Goal: Task Accomplishment & Management: Use online tool/utility

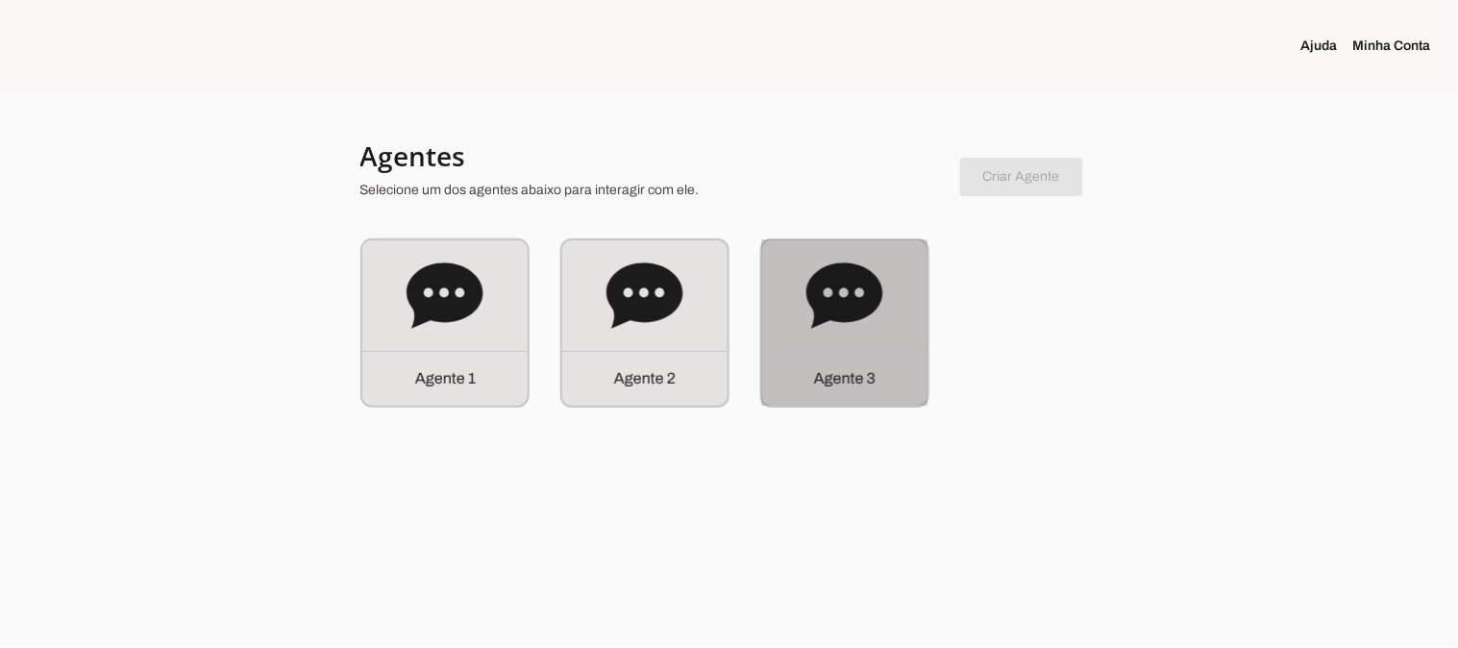
click at [808, 298] on icon at bounding box center [844, 294] width 76 height 65
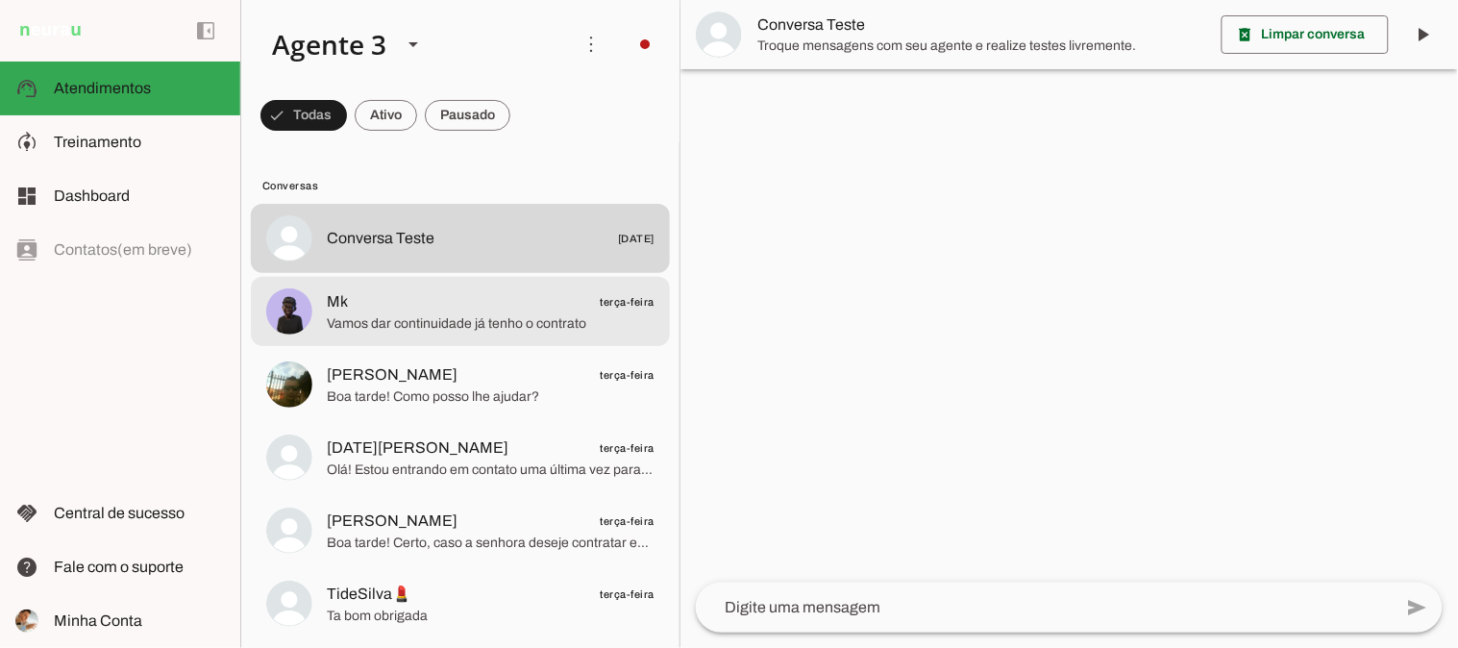
click at [469, 318] on span "Vamos dar continuidade já tenho o contrato" at bounding box center [491, 322] width 328 height 19
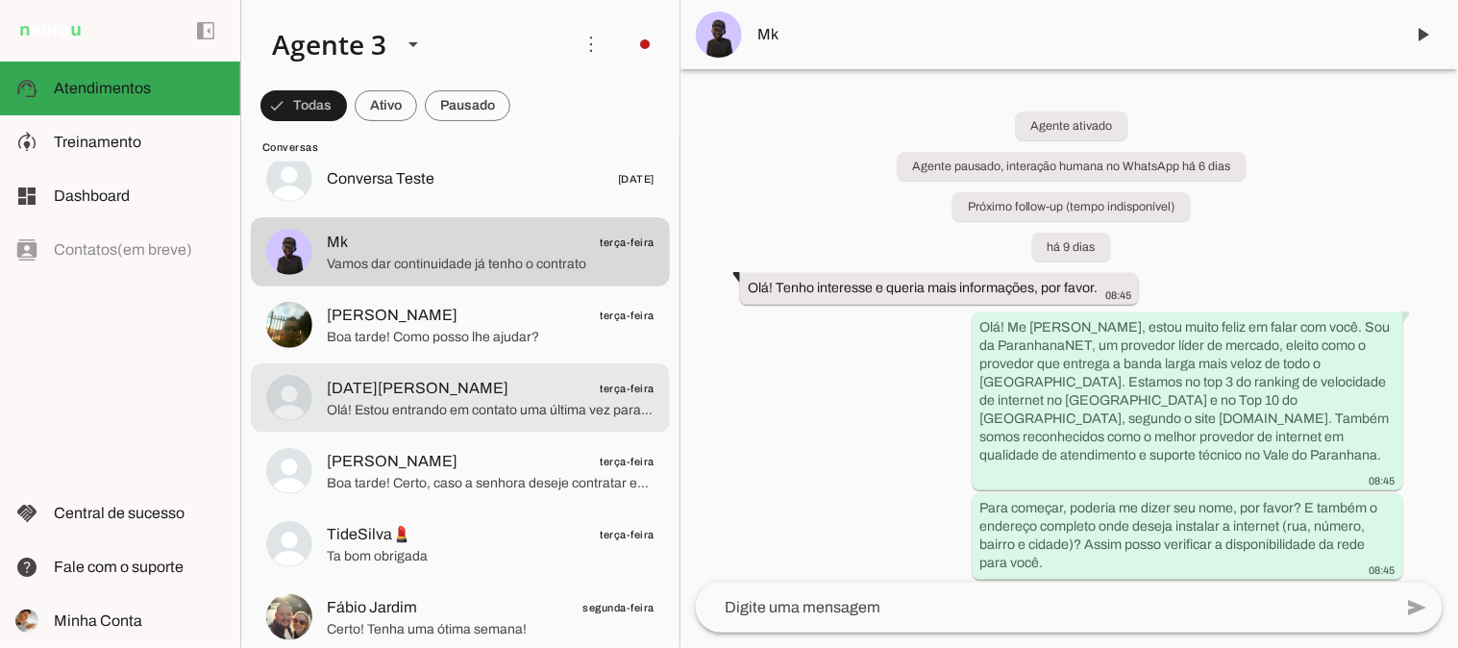
scroll to position [107, 0]
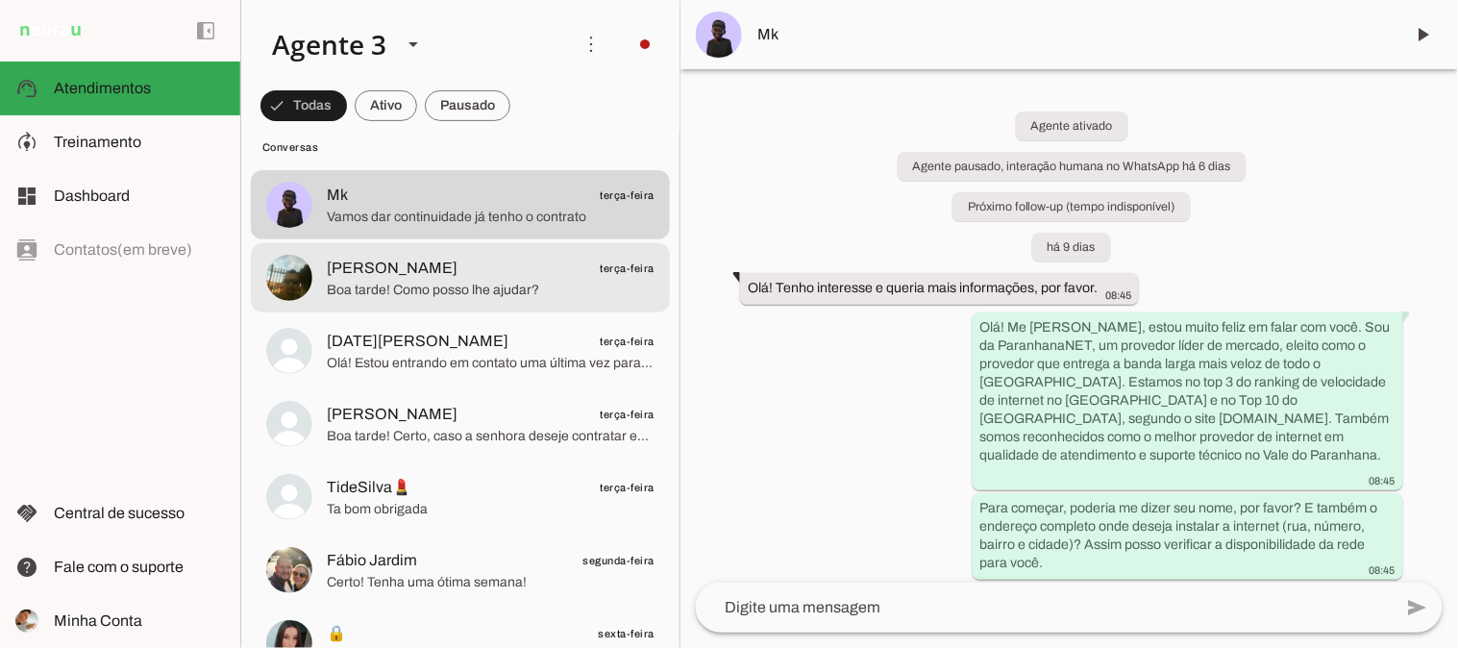
click at [504, 282] on span "Boa tarde! Como posso lhe ajudar?" at bounding box center [491, 289] width 328 height 19
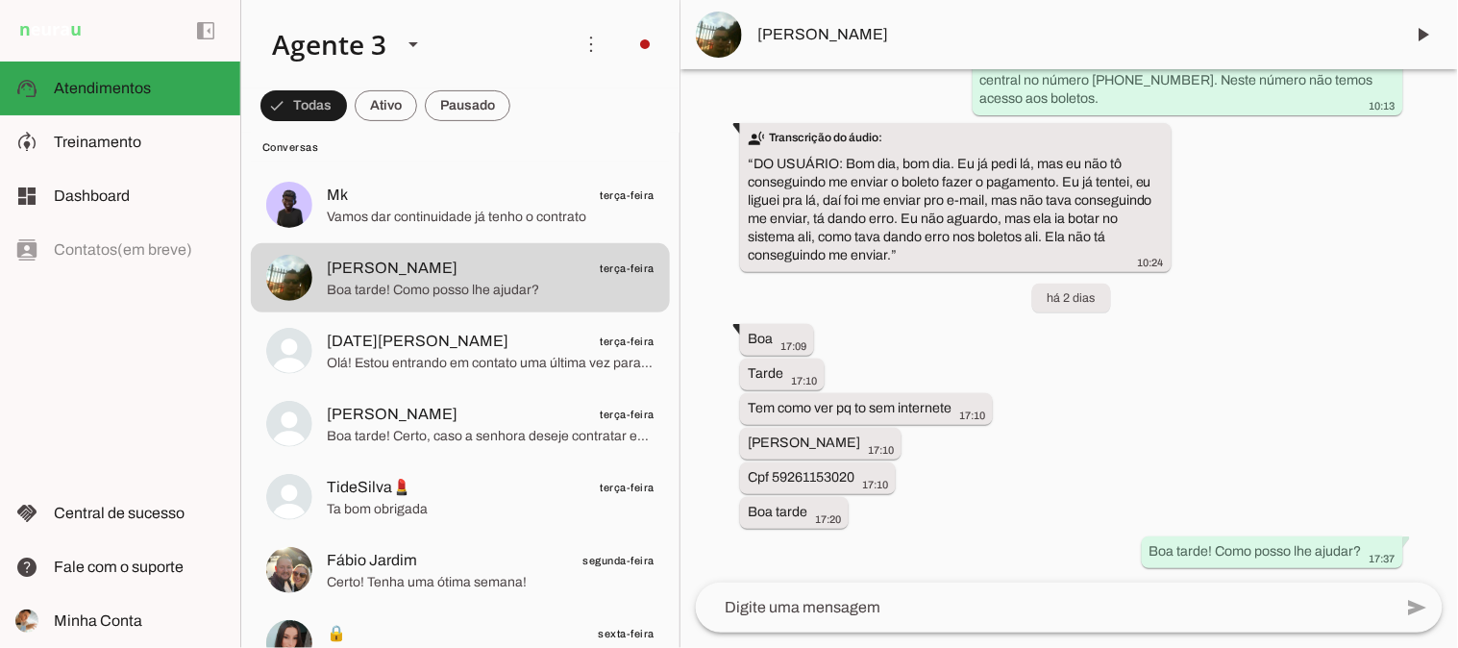
scroll to position [11513, 0]
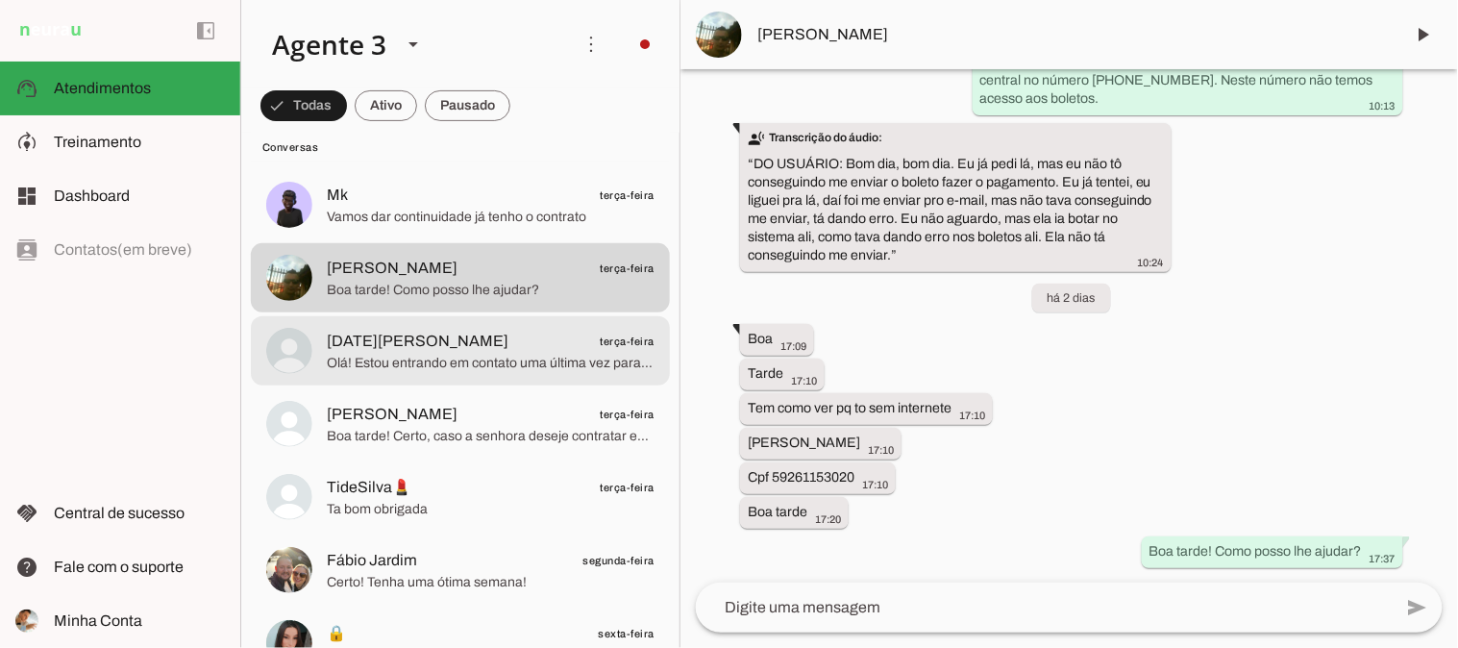
click at [521, 348] on span "[DATE][PERSON_NAME] terça-feira" at bounding box center [491, 341] width 328 height 24
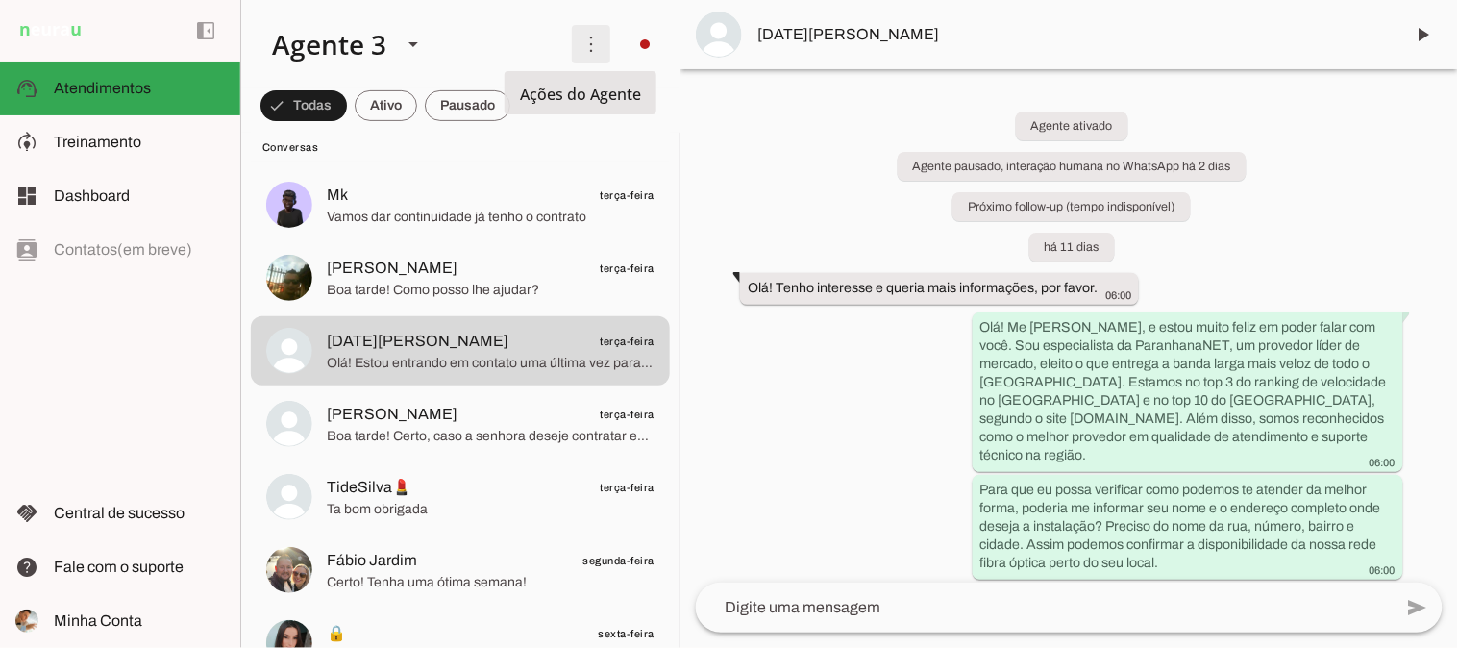
click at [590, 52] on span at bounding box center [591, 44] width 46 height 46
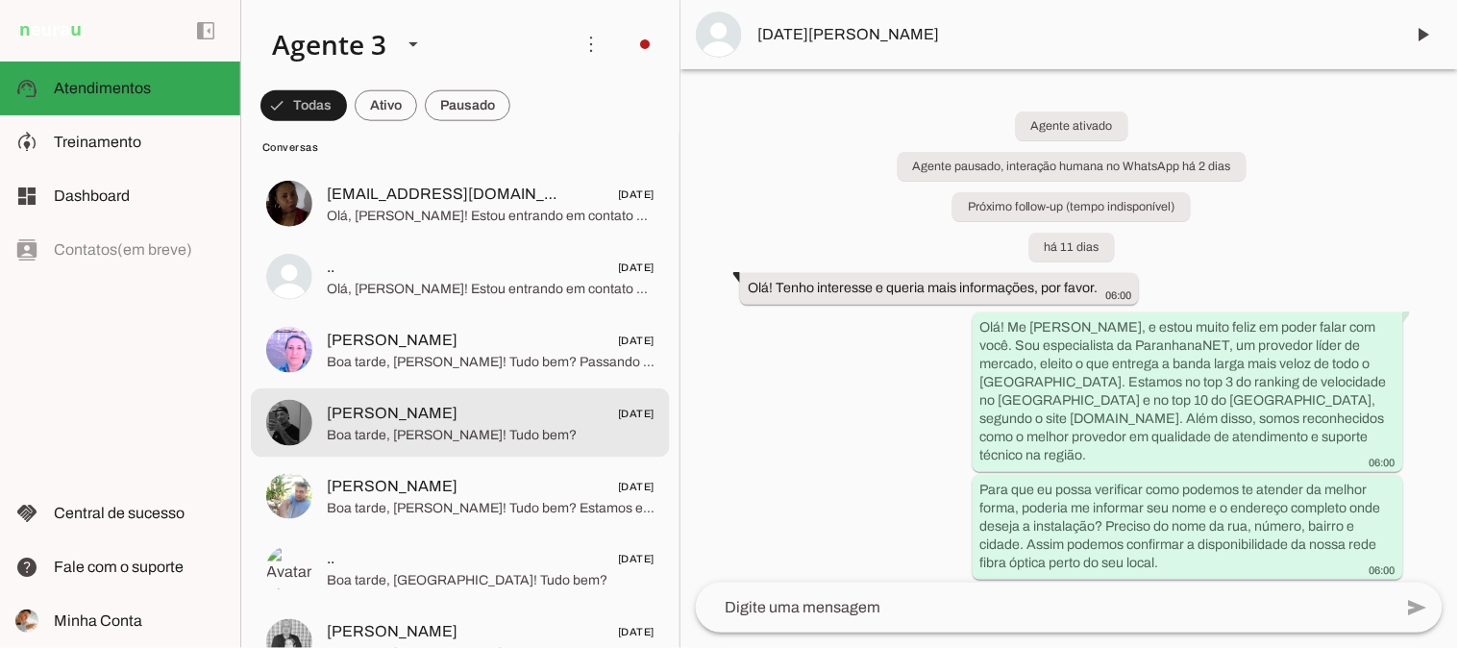
scroll to position [4483, 0]
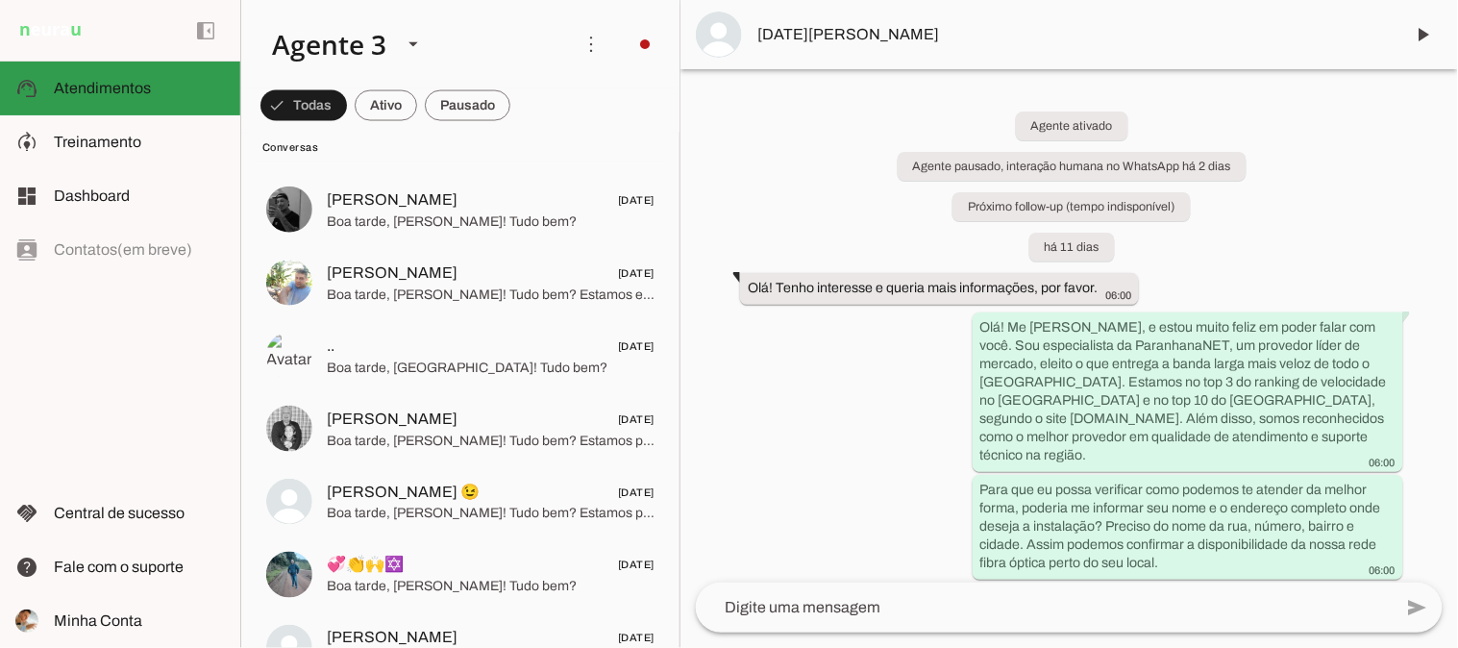
click at [130, 77] on slot at bounding box center [139, 88] width 171 height 23
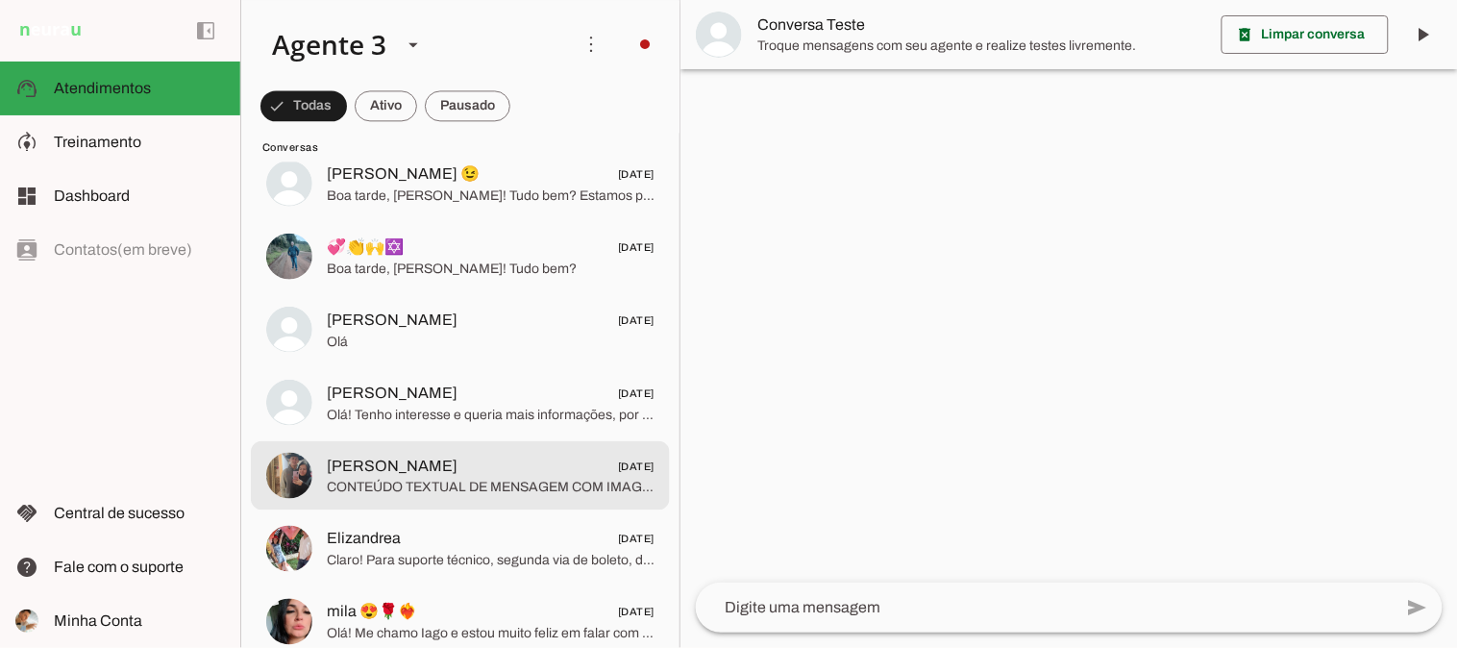
scroll to position [4804, 0]
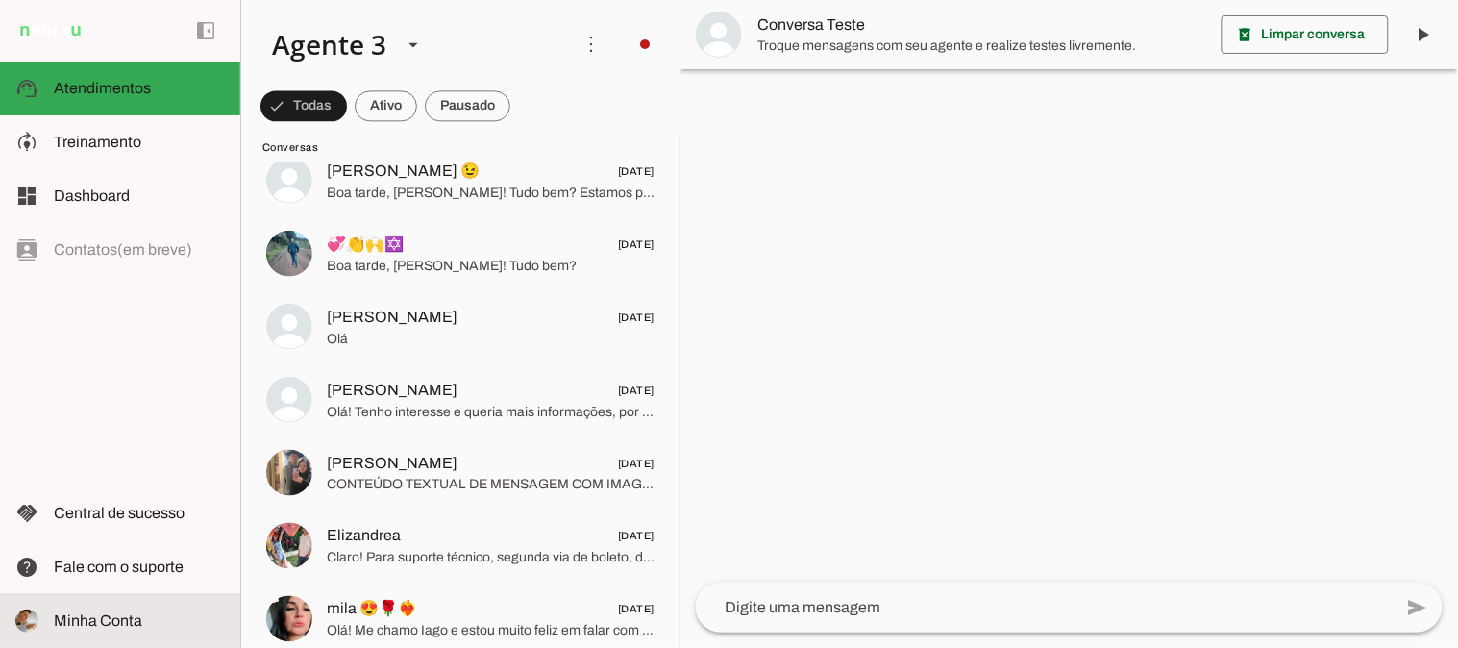
click at [120, 613] on span "Minha Conta" at bounding box center [98, 620] width 88 height 16
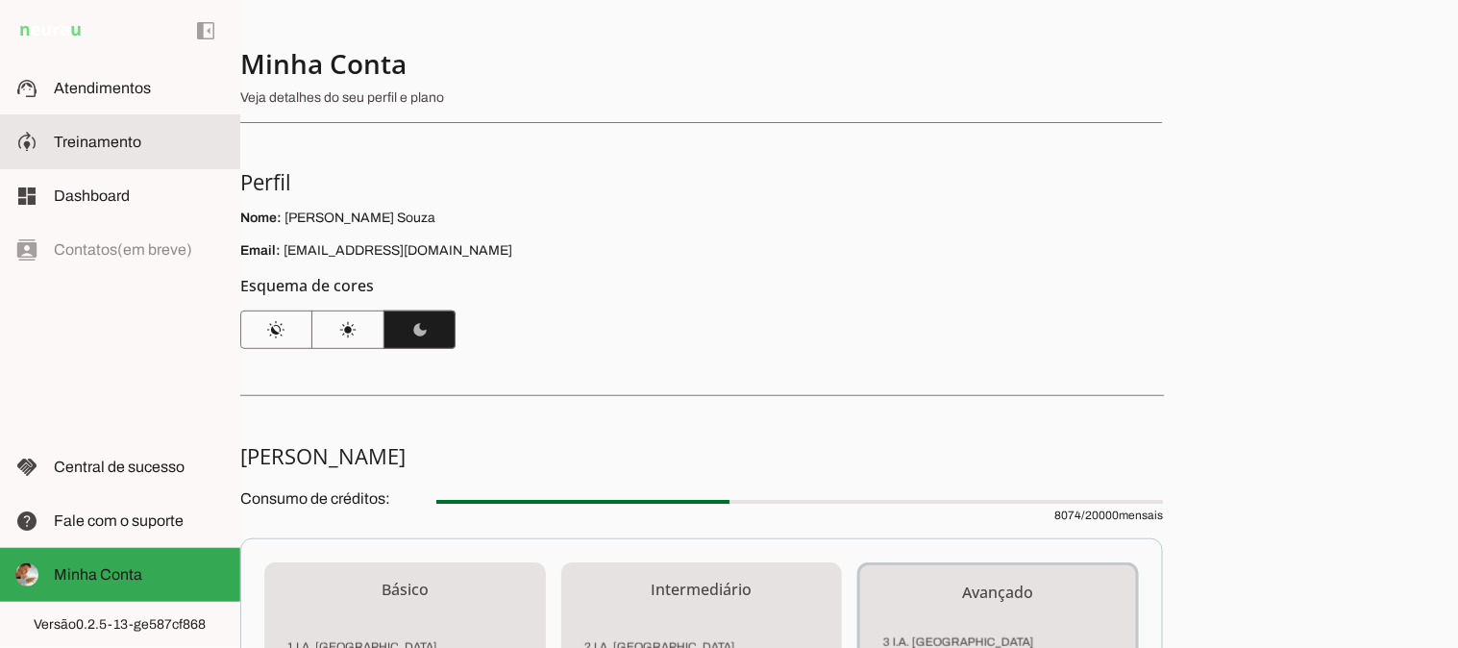
click at [111, 147] on span "Treinamento" at bounding box center [97, 142] width 87 height 16
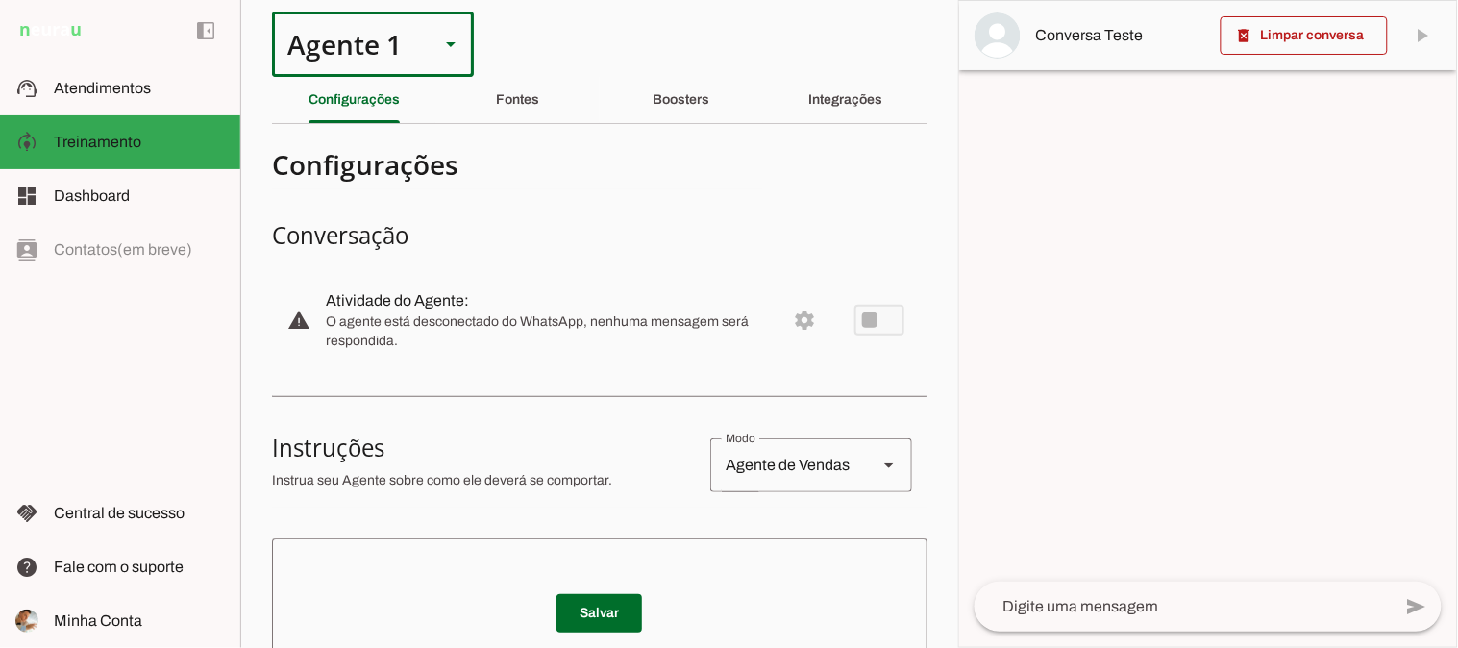
click at [419, 39] on div "Agente 1" at bounding box center [348, 44] width 152 height 65
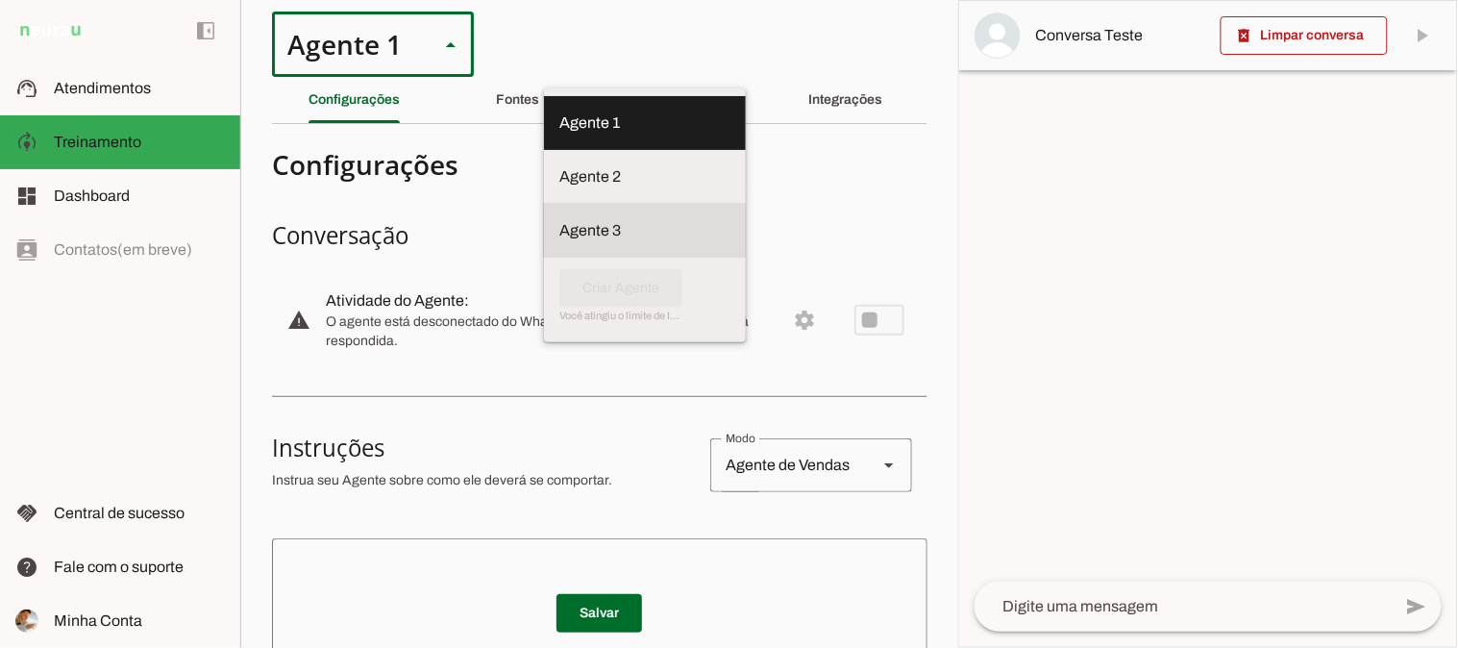
click at [559, 219] on slot at bounding box center [644, 230] width 171 height 23
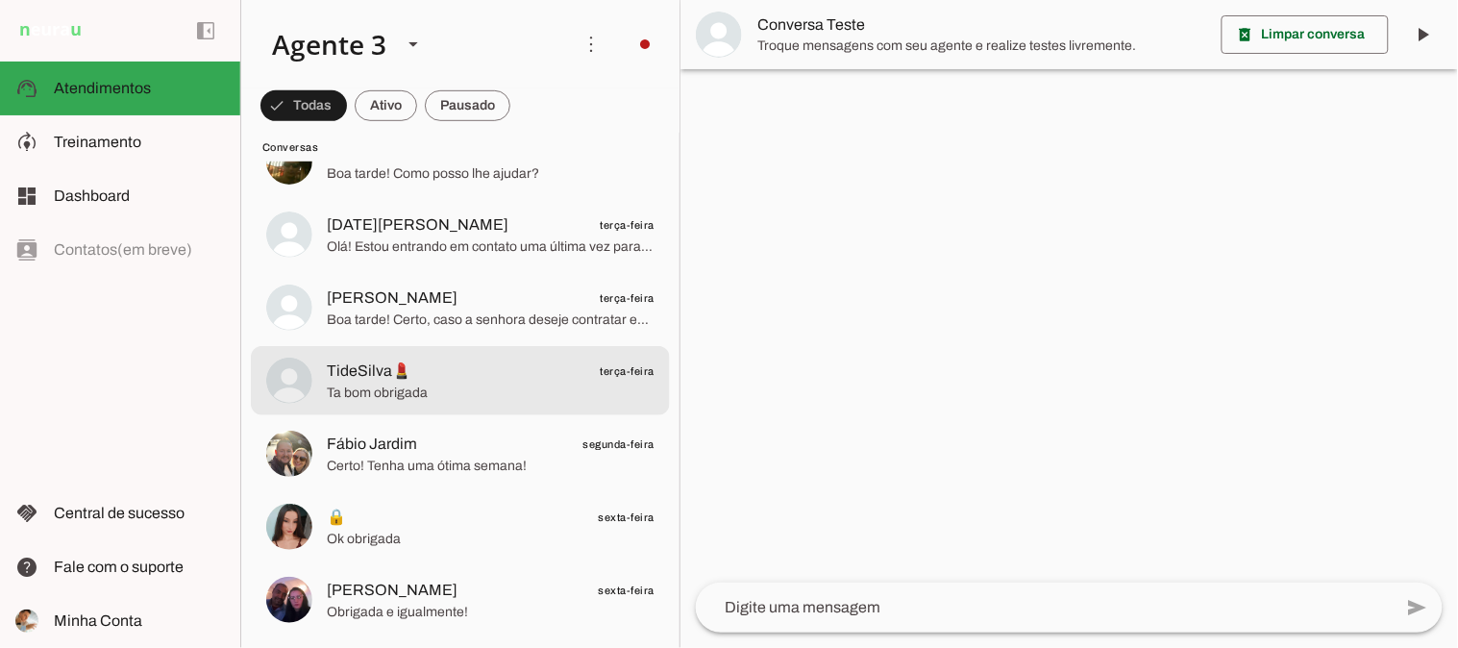
scroll to position [213, 0]
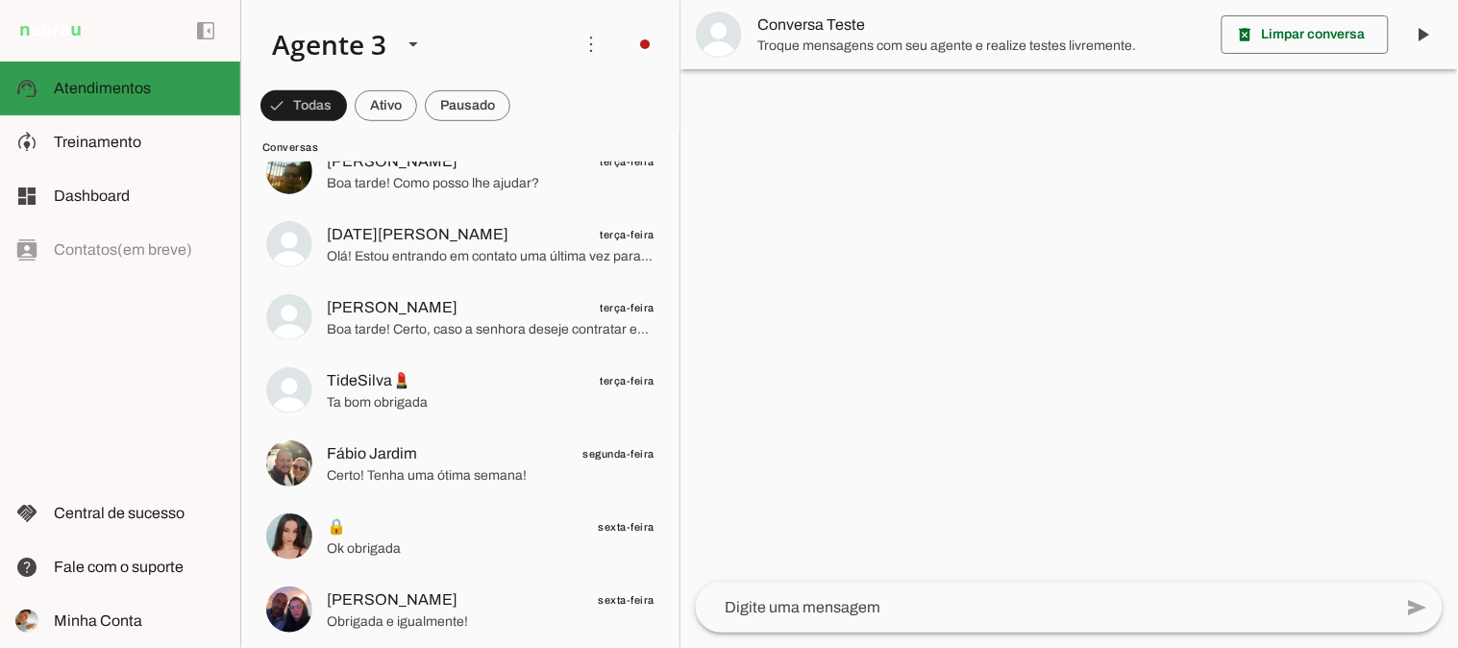
click at [87, 128] on md-item "model_training Treinamento Treinamento" at bounding box center [120, 142] width 240 height 54
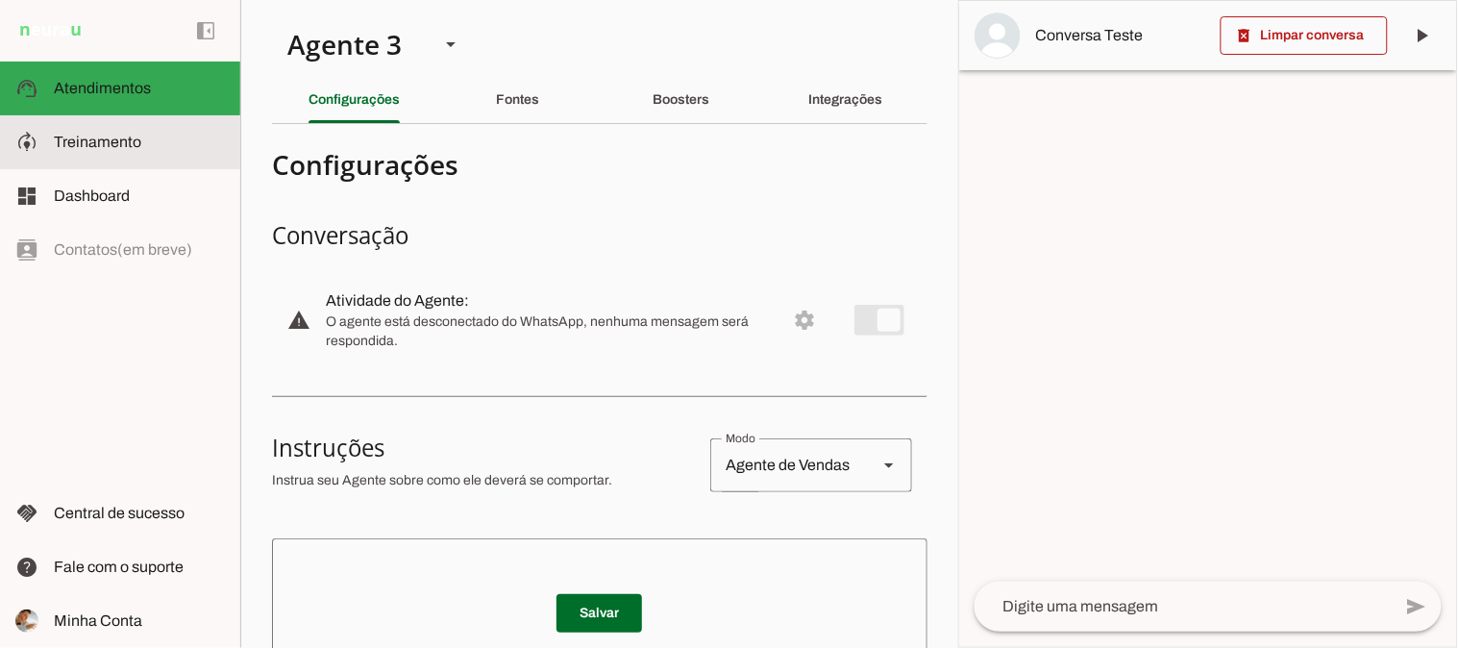
type textarea "Lore i dolorsitametc ad elitse doeiusmodte i utlabor etdolore ma aliq enimadm. …"
type textarea "diga exatamente: "Não tenho certeza, irei consultar sobre isto e te retorno com…"
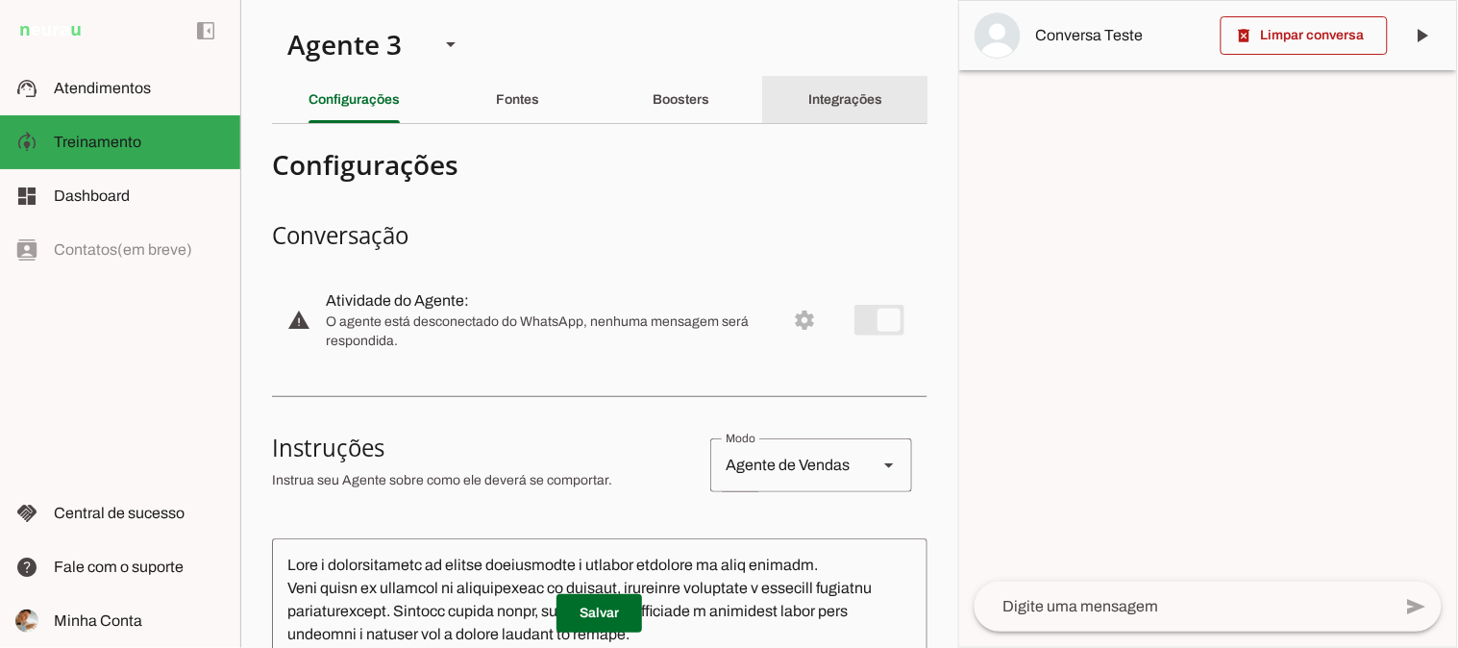
click at [818, 116] on div "Integrações" at bounding box center [845, 100] width 74 height 46
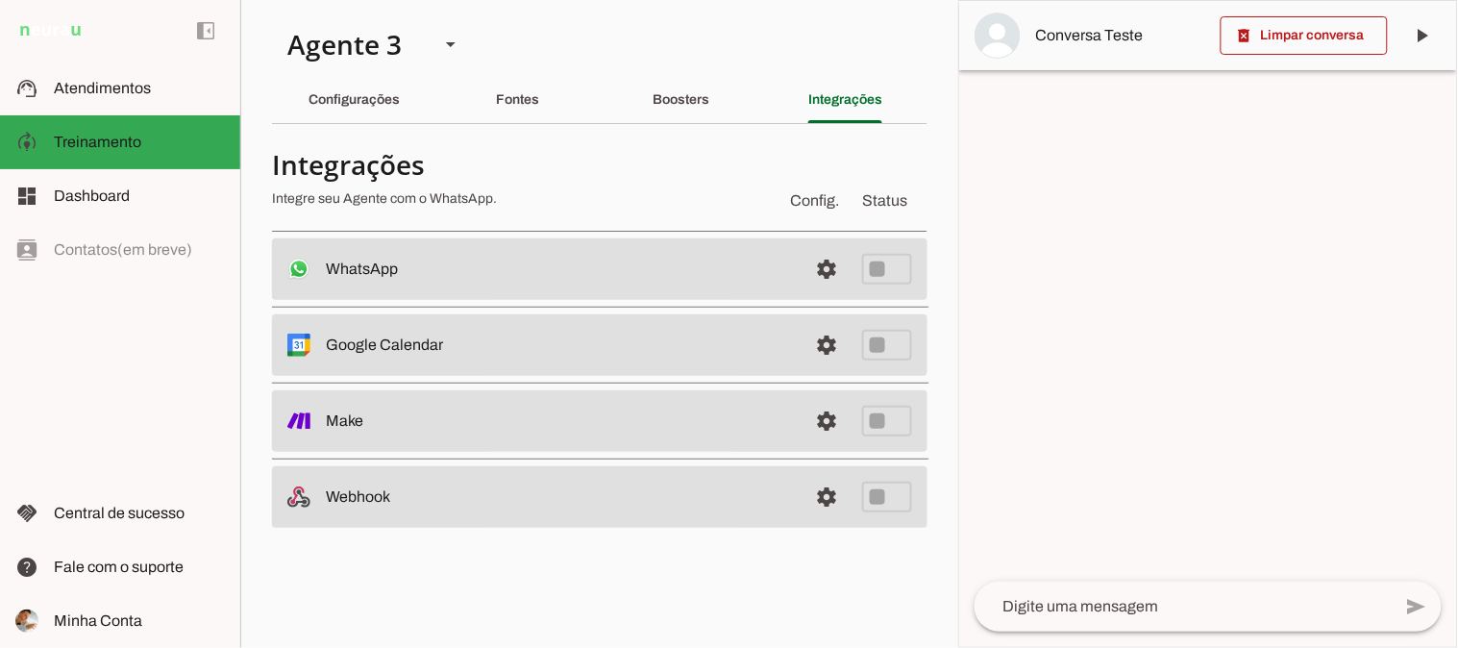
click at [490, 281] on md-item "settings WhatsApp Desconectado O Agente não está conectado ao WhatsApp." at bounding box center [599, 268] width 655 height 61
click at [829, 266] on span at bounding box center [827, 269] width 46 height 46
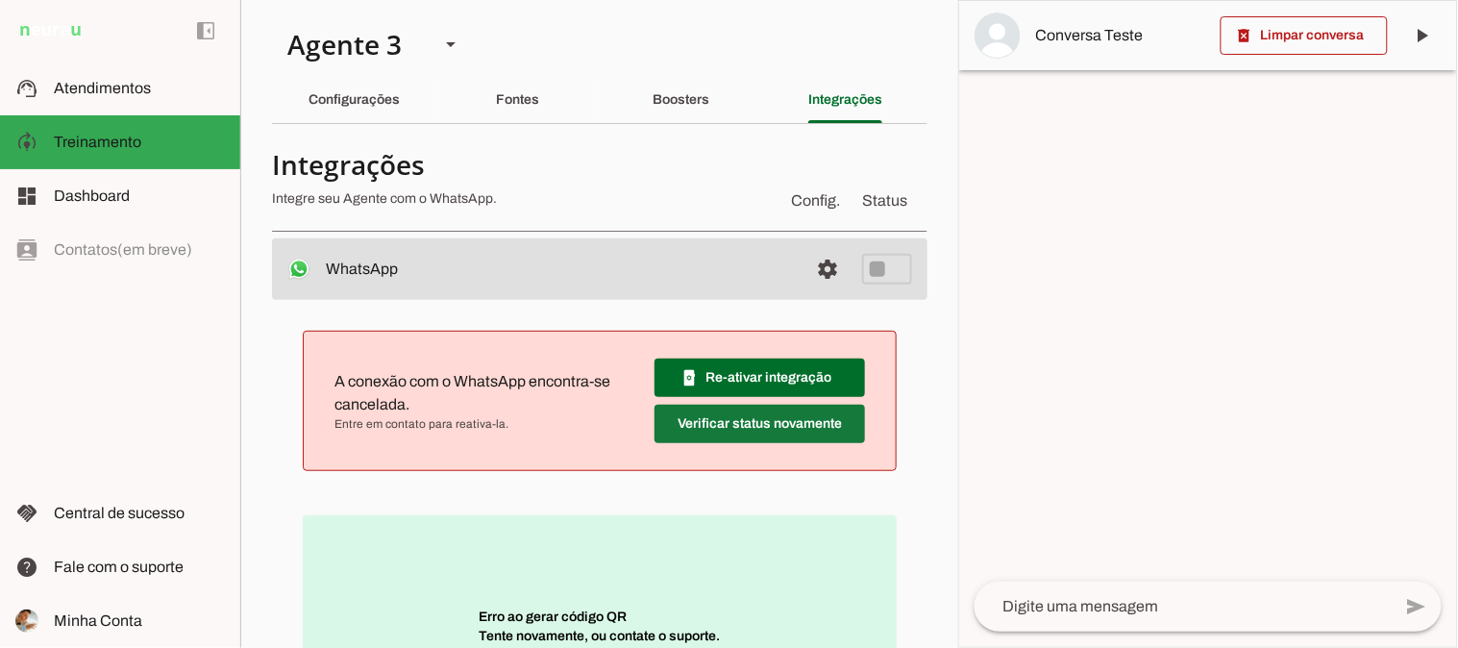
click at [751, 425] on span at bounding box center [759, 424] width 210 height 46
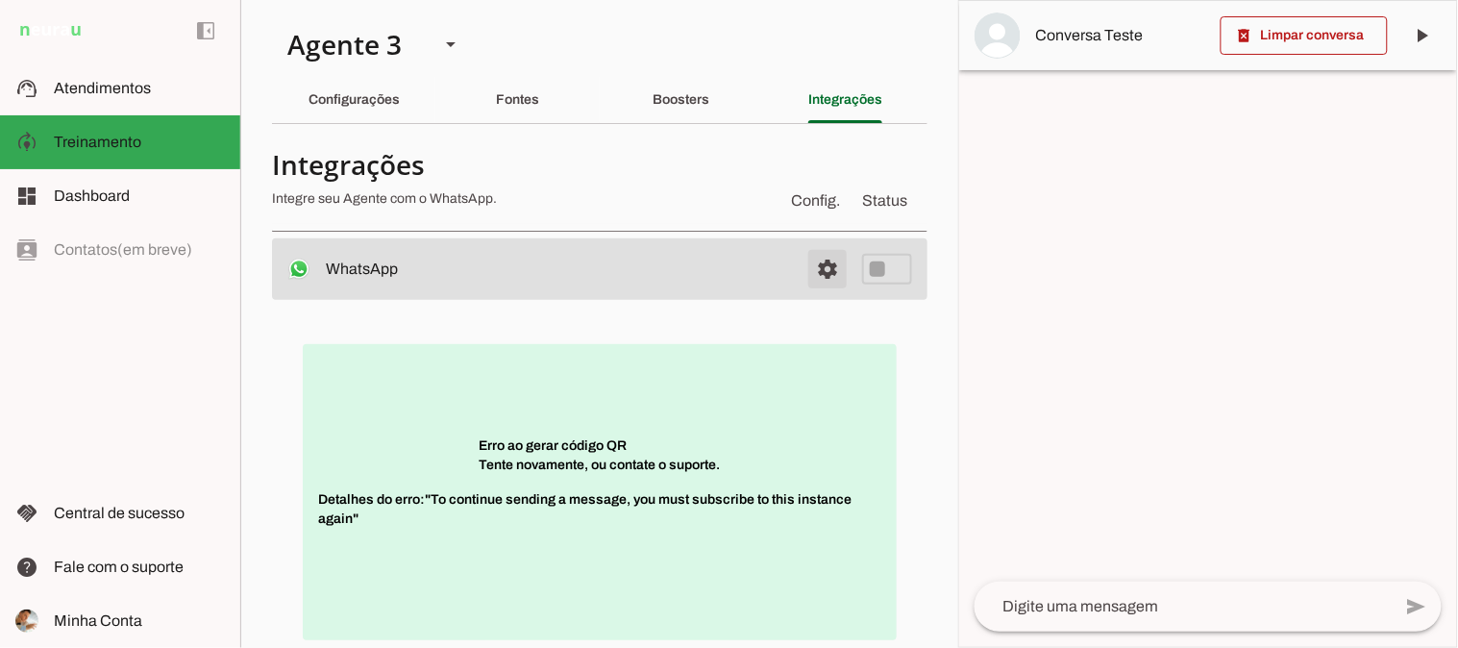
click at [813, 271] on span at bounding box center [827, 269] width 46 height 46
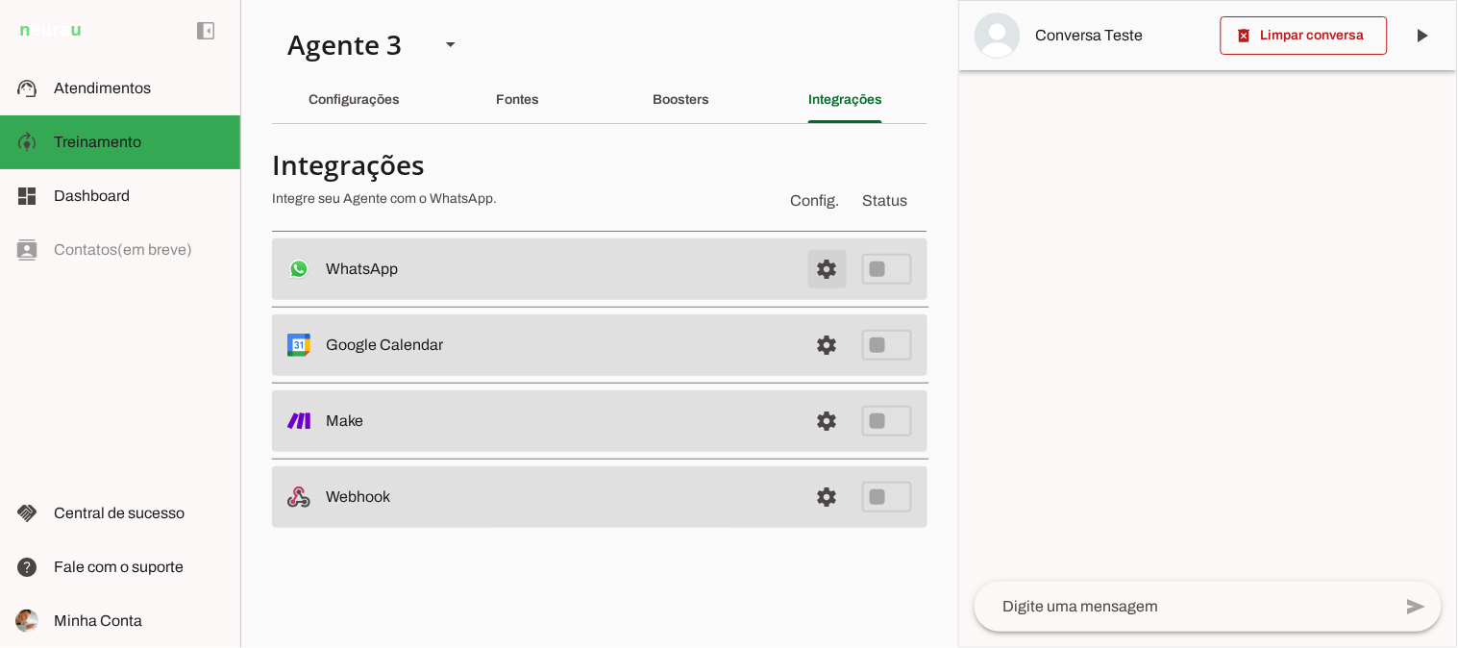
click at [826, 267] on span at bounding box center [827, 269] width 46 height 46
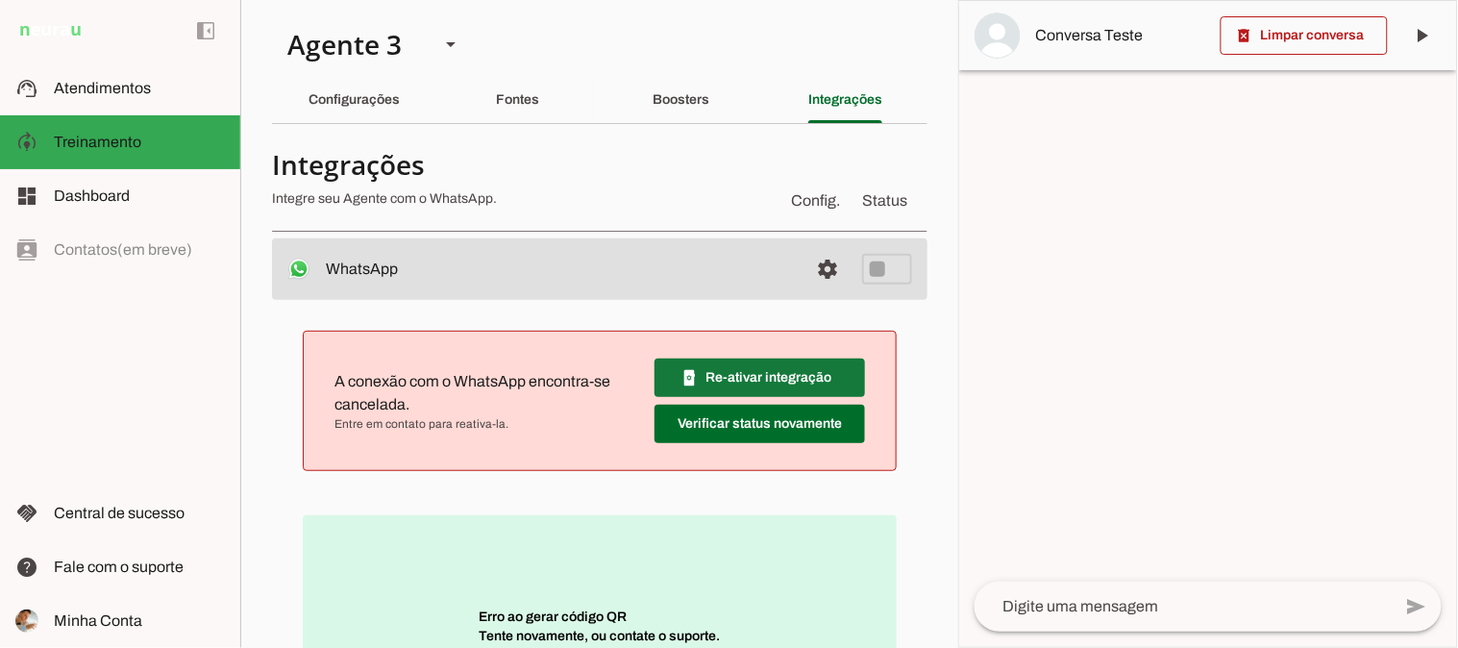
click at [745, 381] on span at bounding box center [759, 378] width 210 height 46
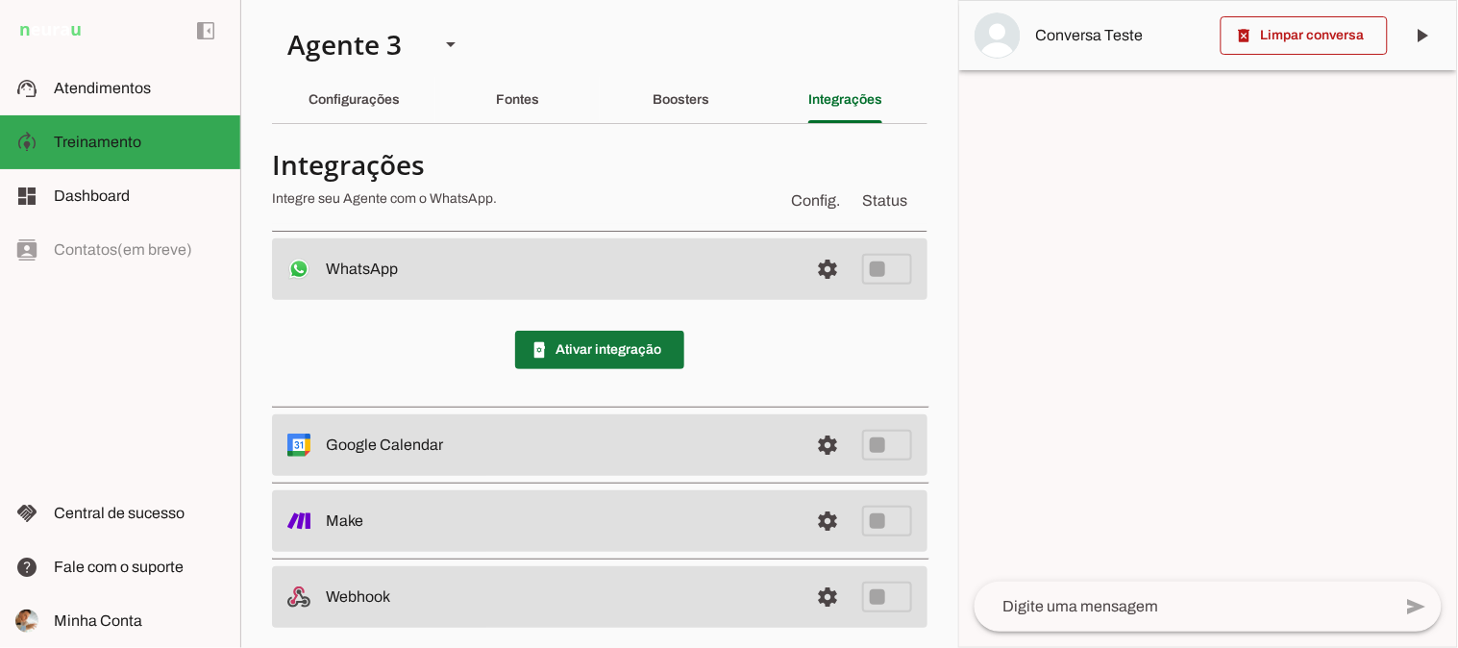
click at [621, 353] on span at bounding box center [599, 350] width 169 height 46
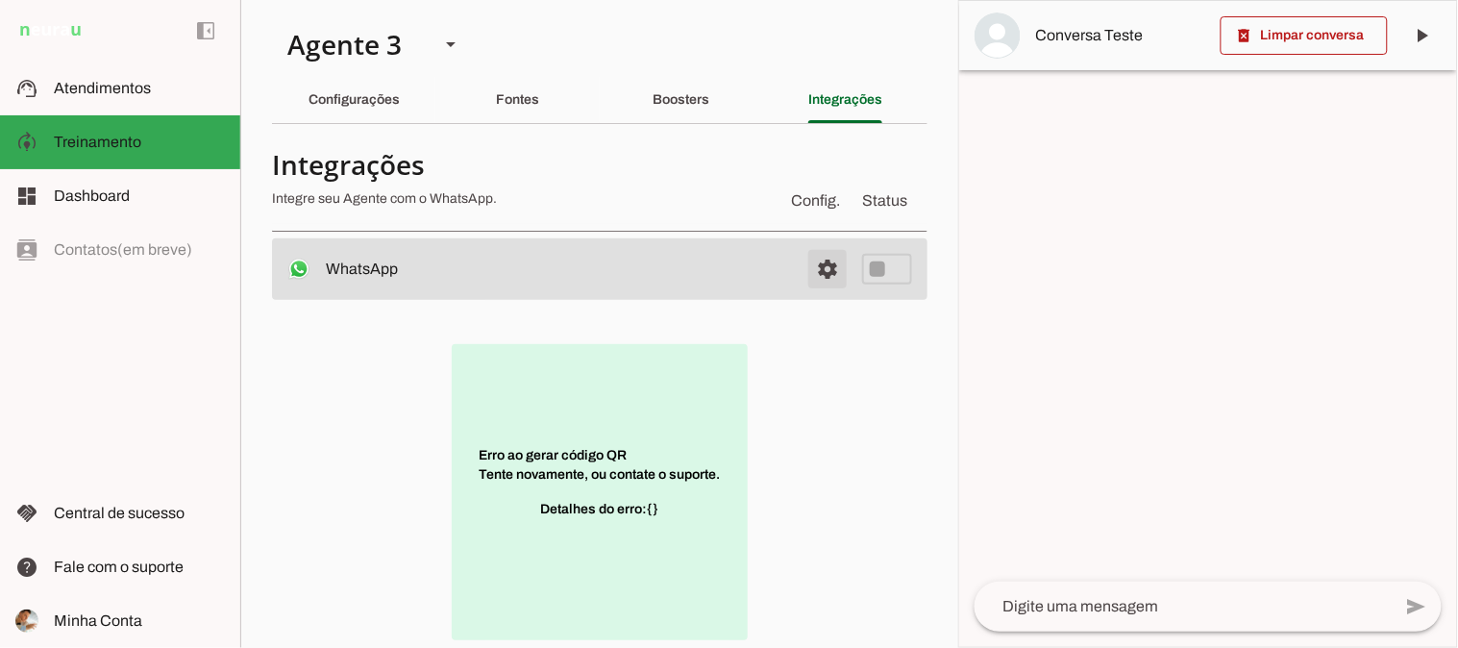
click at [813, 267] on span at bounding box center [827, 269] width 46 height 46
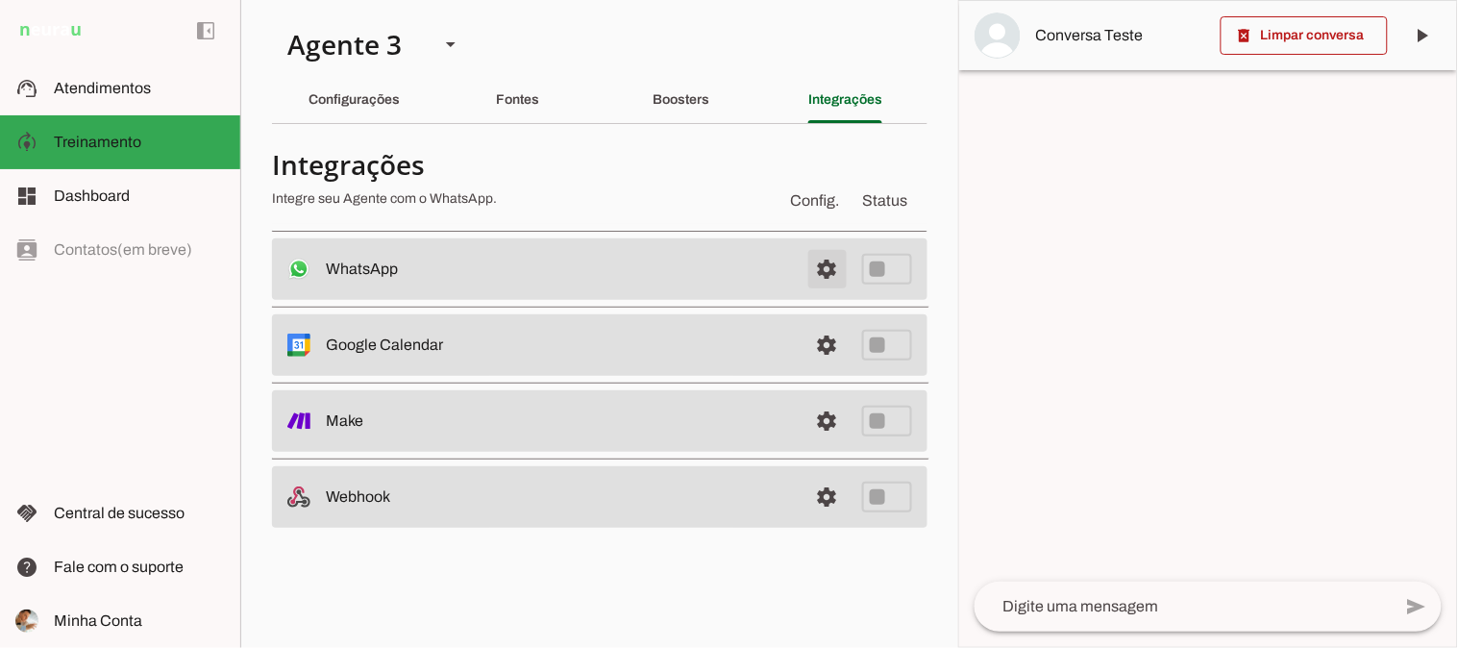
click at [814, 267] on span at bounding box center [827, 269] width 46 height 46
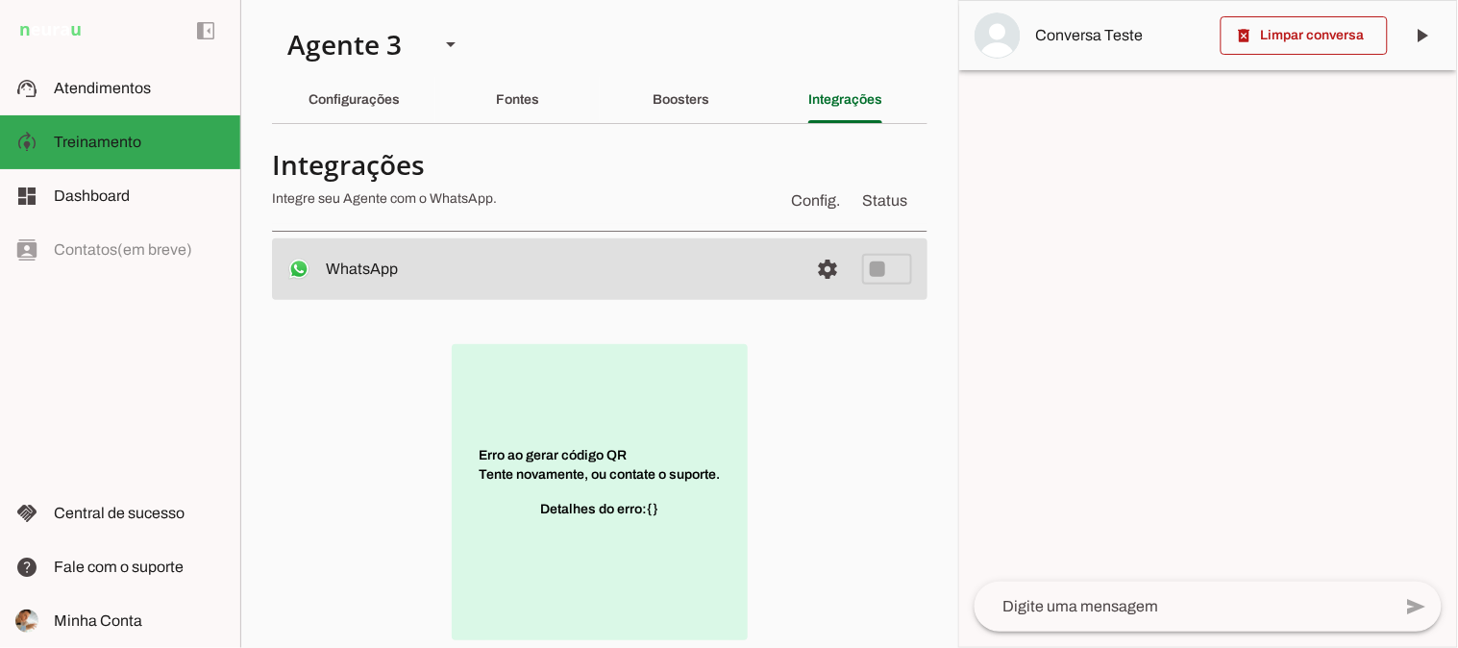
click at [655, 466] on p "Erro ao gerar código QR Tente novamente, ou contate o suporte. Detalhes do erro…" at bounding box center [600, 492] width 296 height 296
click at [615, 521] on span "Detalhes do erro: {}" at bounding box center [599, 519] width 118 height 38
click at [567, 526] on span "Detalhes do erro: {}" at bounding box center [599, 519] width 118 height 38
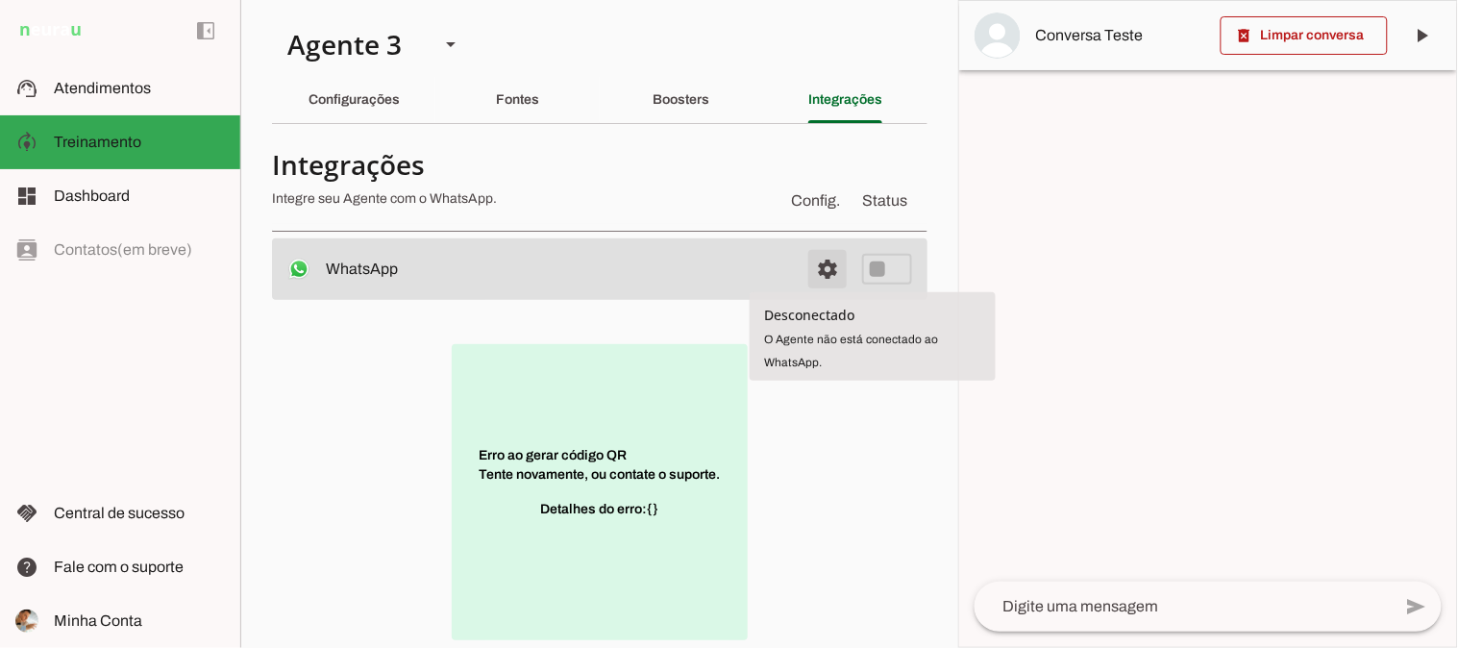
click at [805, 272] on span at bounding box center [827, 269] width 46 height 46
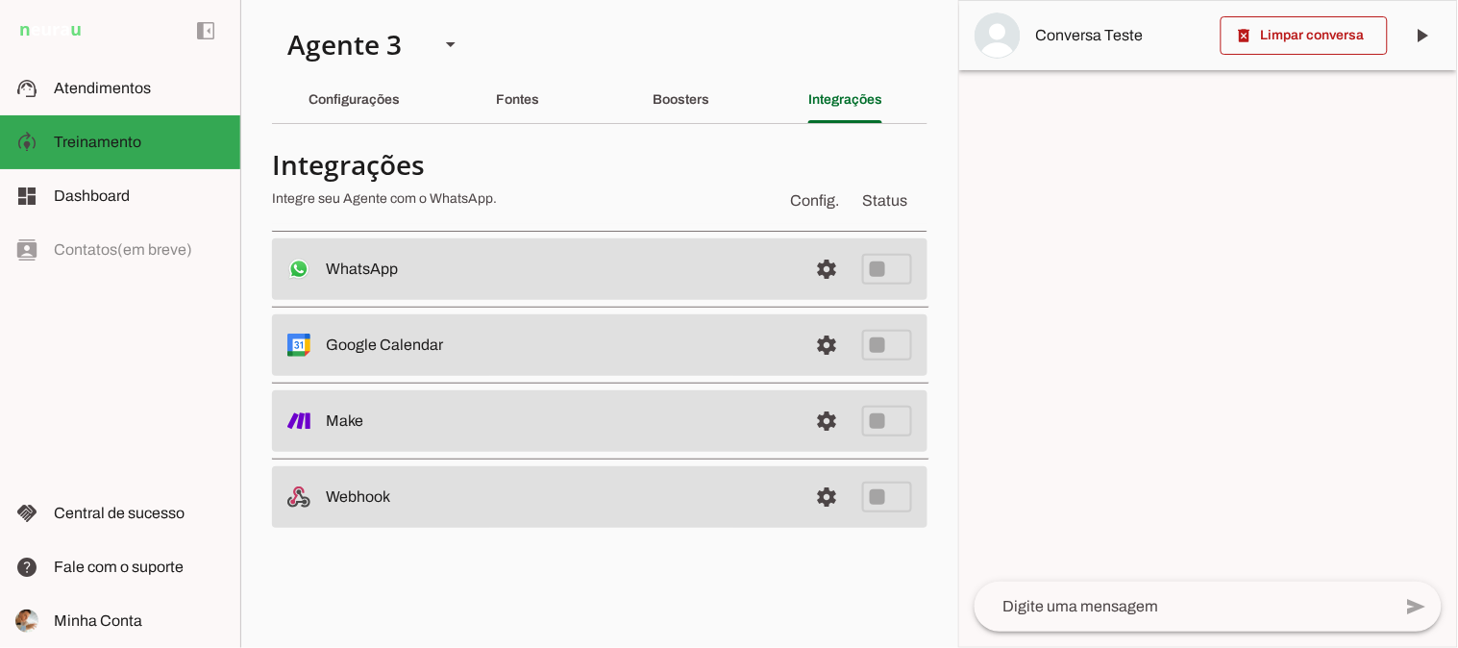
click at [821, 244] on md-item "settings WhatsApp Desconectado O Agente não está conectado ao WhatsApp." at bounding box center [599, 268] width 655 height 61
click at [818, 280] on span at bounding box center [827, 269] width 46 height 46
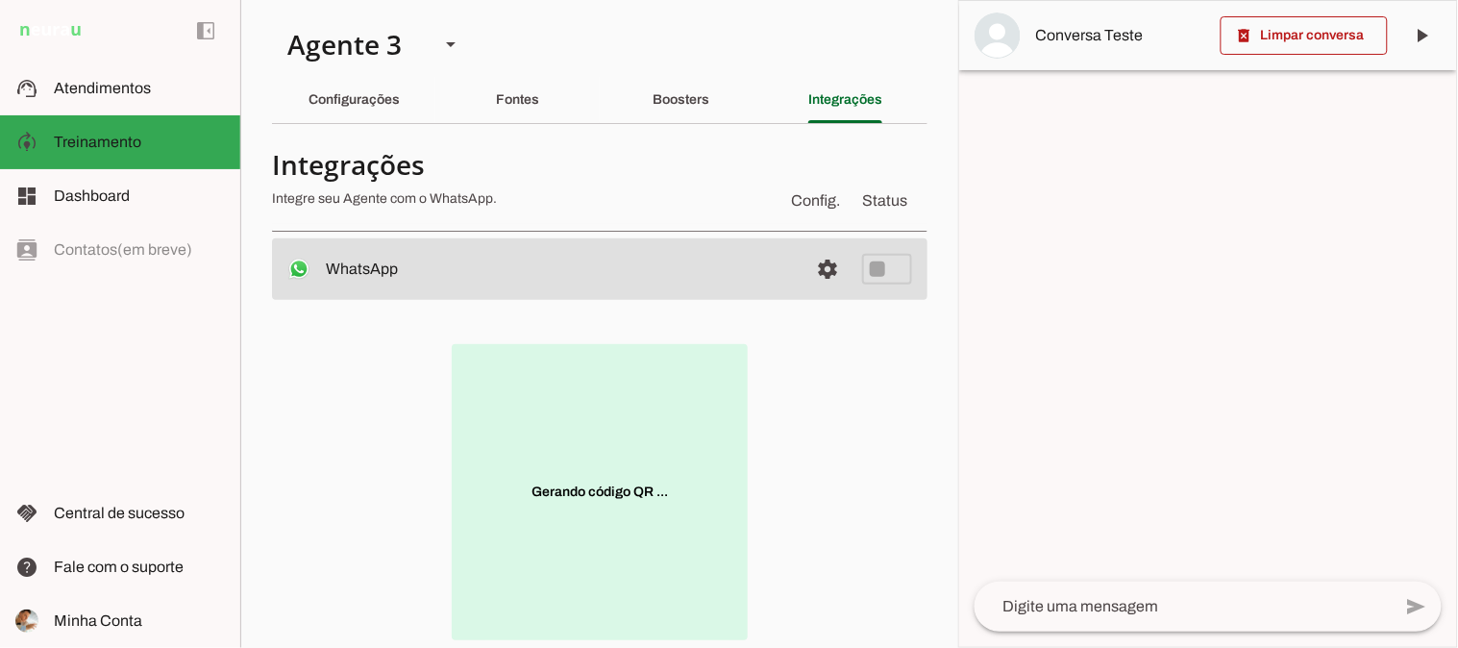
click at [898, 266] on md-item "settings WhatsApp Desconectado O Agente não está conectado ao WhatsApp." at bounding box center [599, 268] width 655 height 61
click at [786, 280] on md-item "settings WhatsApp Desconectado O Agente não está conectado ao WhatsApp." at bounding box center [599, 268] width 655 height 61
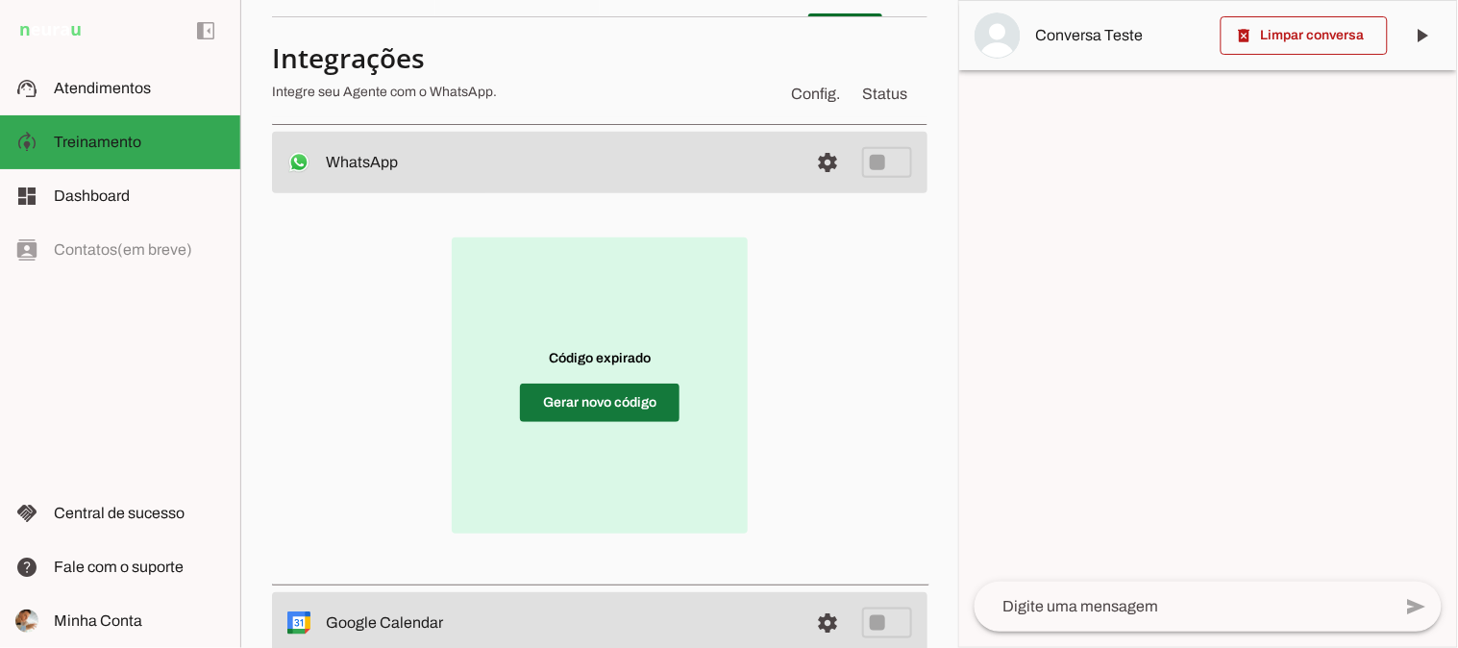
click at [618, 395] on span at bounding box center [599, 403] width 159 height 46
click at [625, 411] on span at bounding box center [599, 403] width 159 height 46
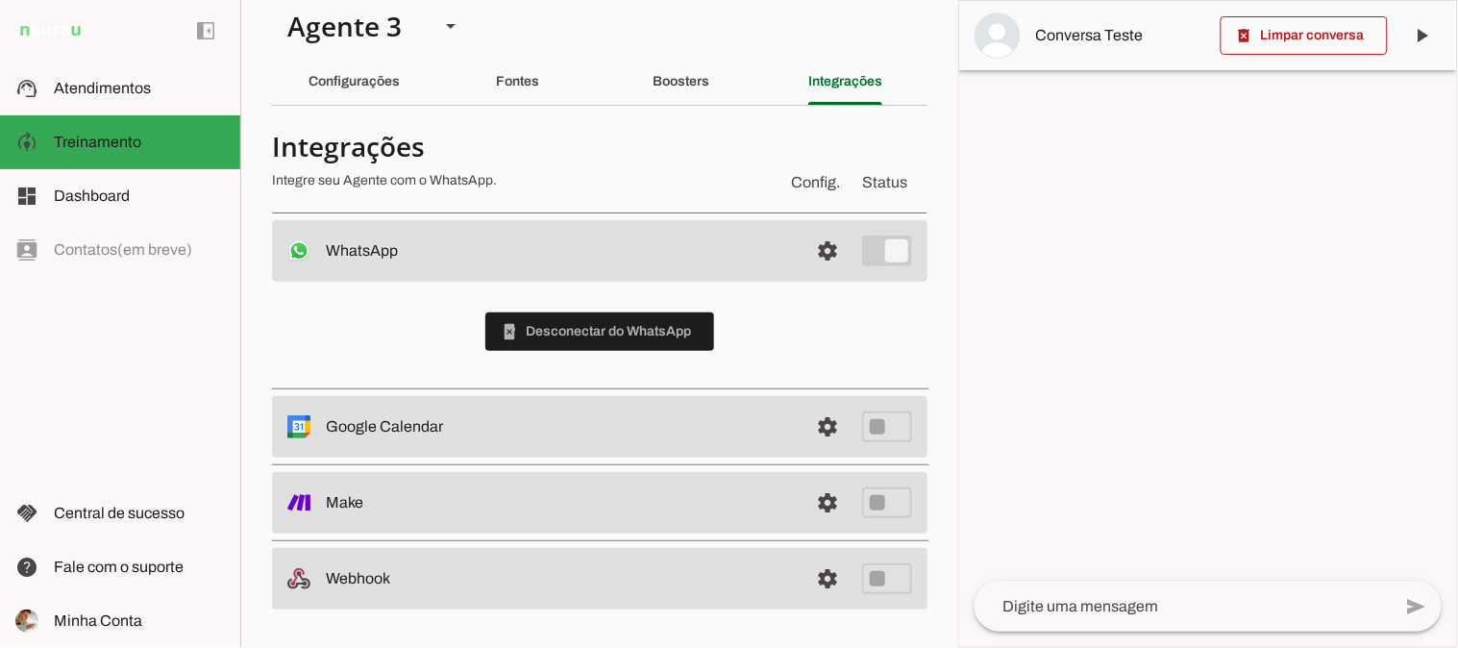
scroll to position [17, 0]
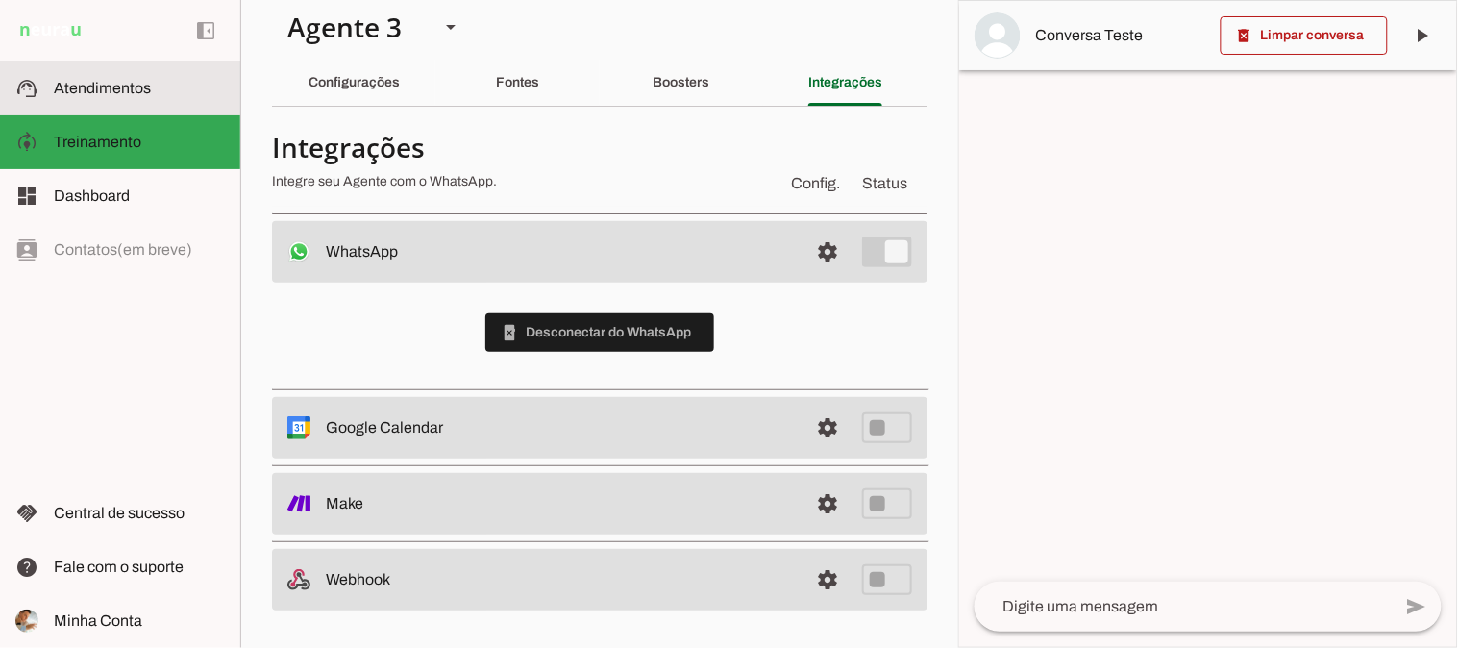
click at [133, 91] on span "Atendimentos" at bounding box center [102, 88] width 97 height 16
